Goal: Information Seeking & Learning: Understand process/instructions

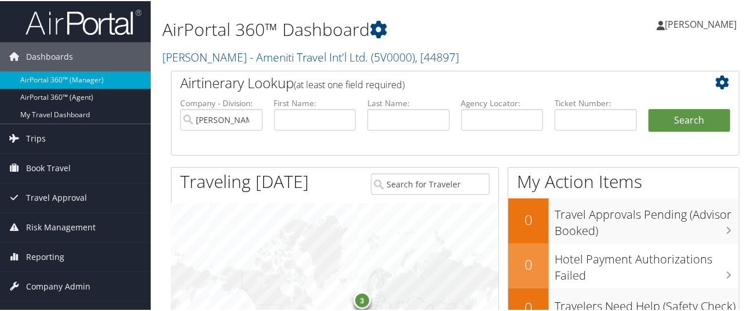
scroll to position [155, 0]
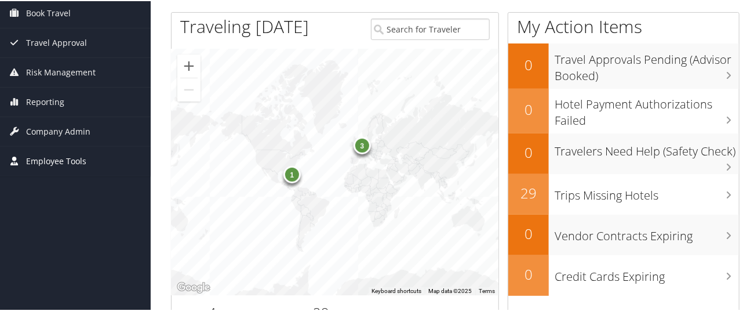
click at [63, 156] on span "Employee Tools" at bounding box center [56, 160] width 60 height 29
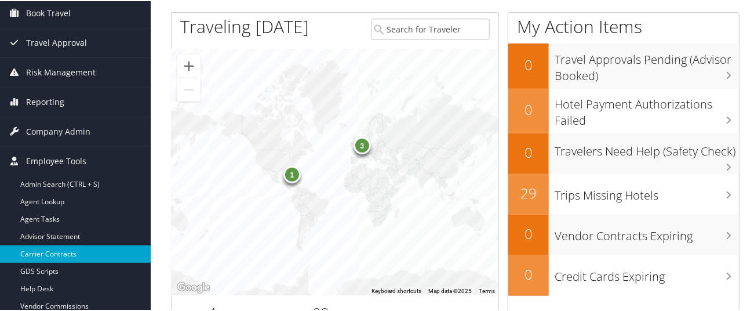
click at [71, 250] on link "Carrier Contracts" at bounding box center [75, 252] width 151 height 17
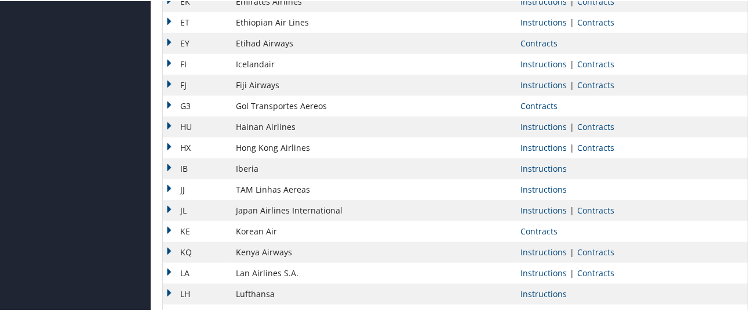
scroll to position [618, 0]
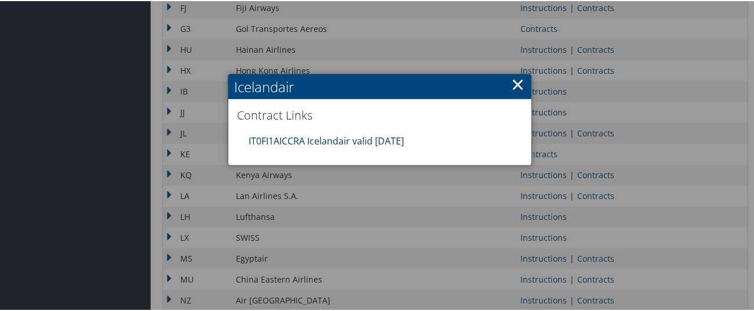
click at [359, 146] on link "IT0FI1AICCRA Icelandair valid 31DEC25" at bounding box center [326, 139] width 155 height 13
click at [514, 82] on link "×" at bounding box center [518, 82] width 13 height 23
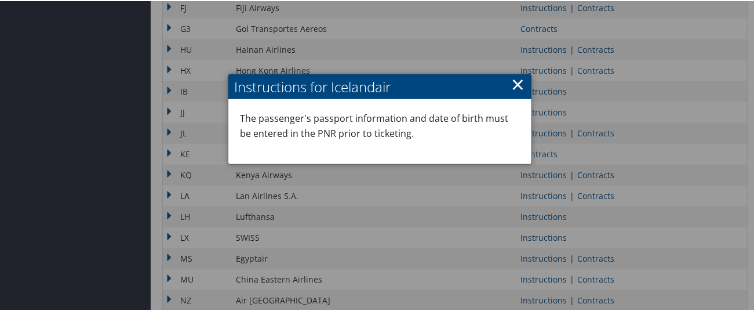
click at [512, 84] on link "×" at bounding box center [518, 82] width 13 height 23
